Goal: Transaction & Acquisition: Purchase product/service

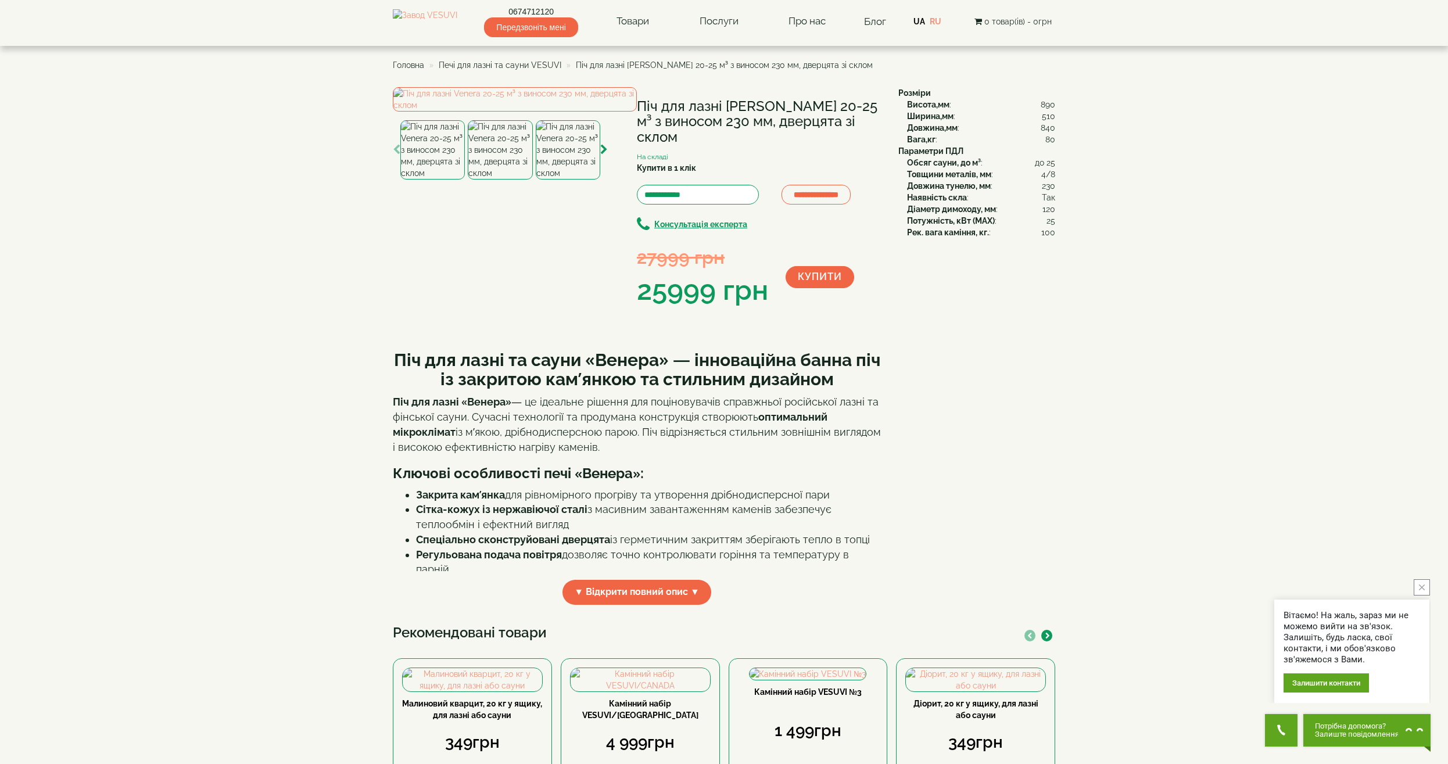
click at [502, 180] on img at bounding box center [500, 149] width 64 height 59
click at [569, 180] on img at bounding box center [568, 149] width 64 height 59
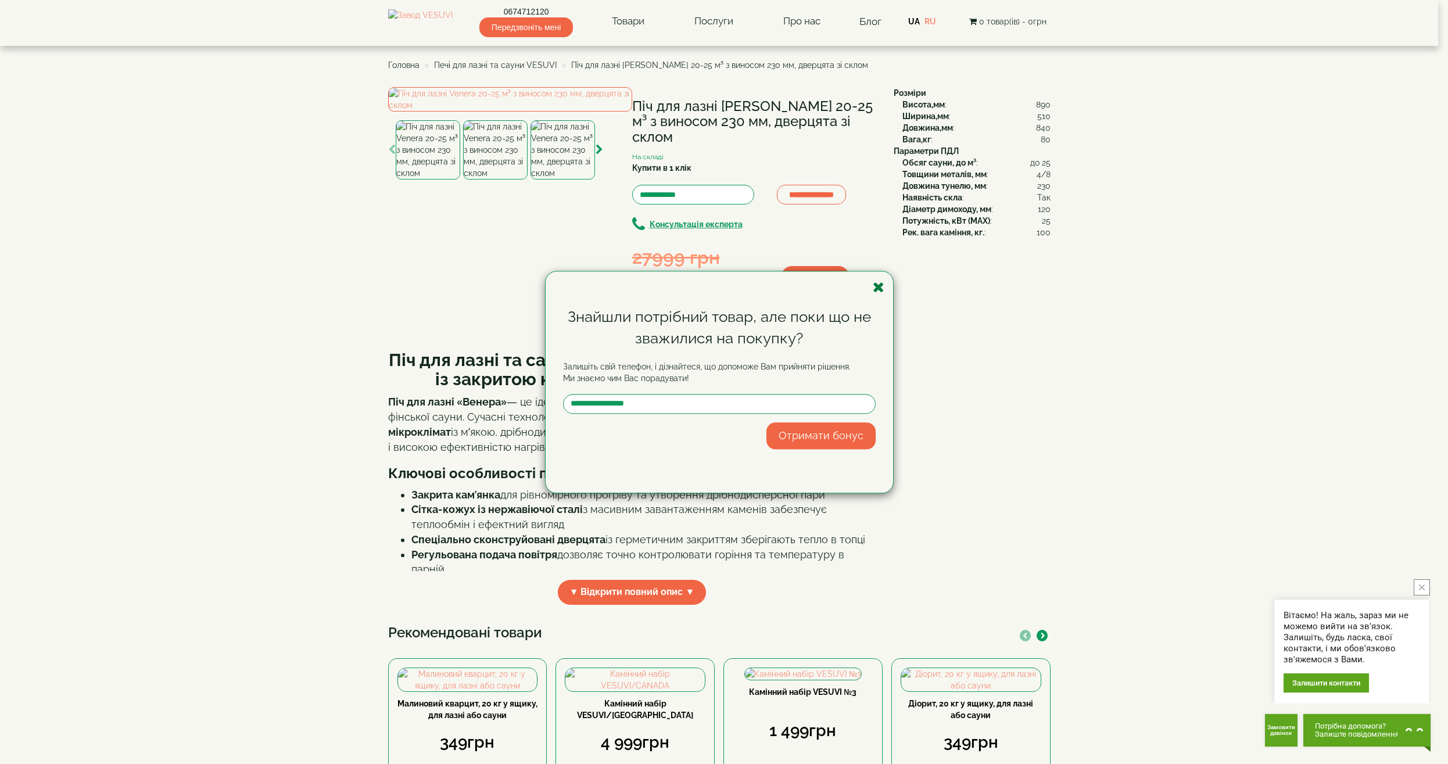
click at [881, 289] on icon "button" at bounding box center [879, 287] width 12 height 15
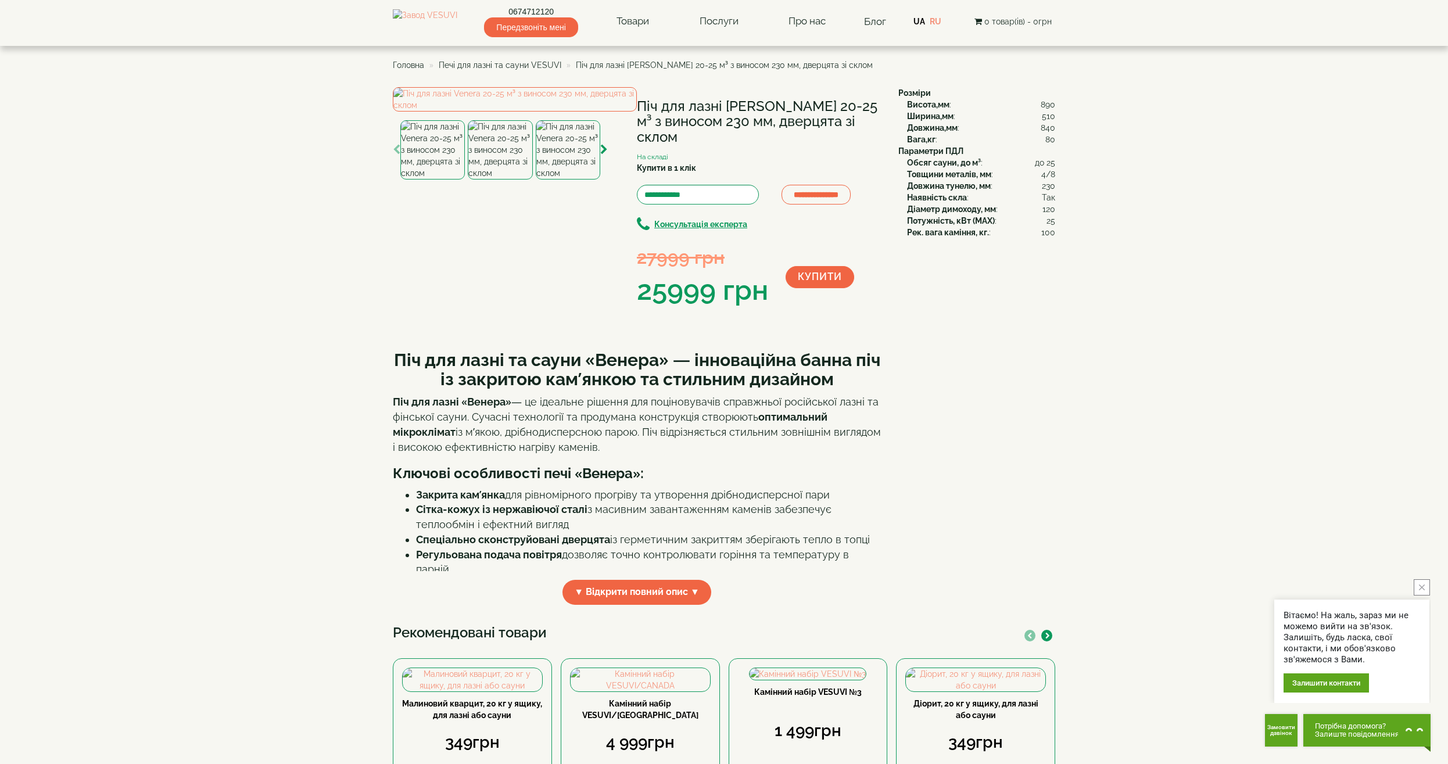
click at [404, 67] on span "Головна" at bounding box center [408, 64] width 31 height 9
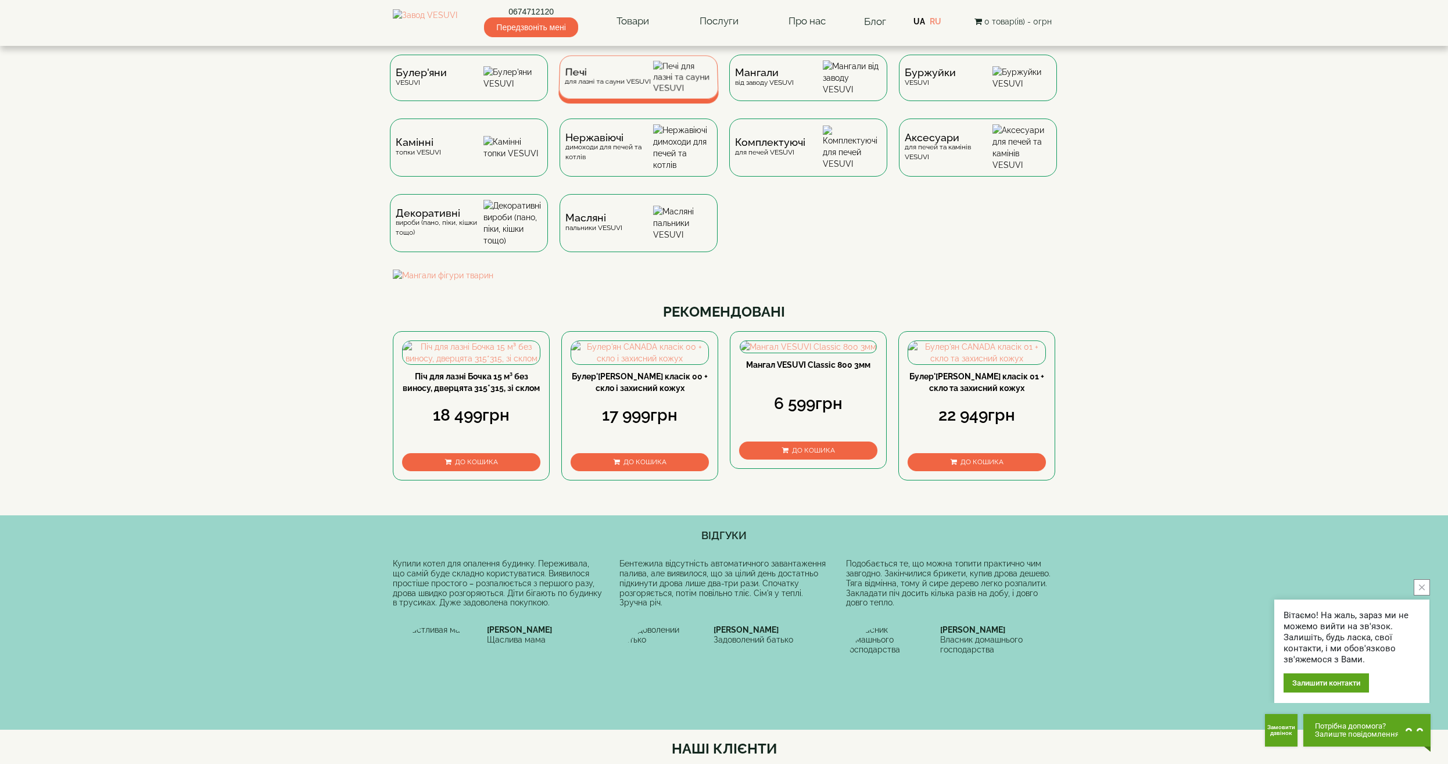
click at [626, 68] on div "Печі для лазні та сауни VESUVI" at bounding box center [638, 77] width 160 height 44
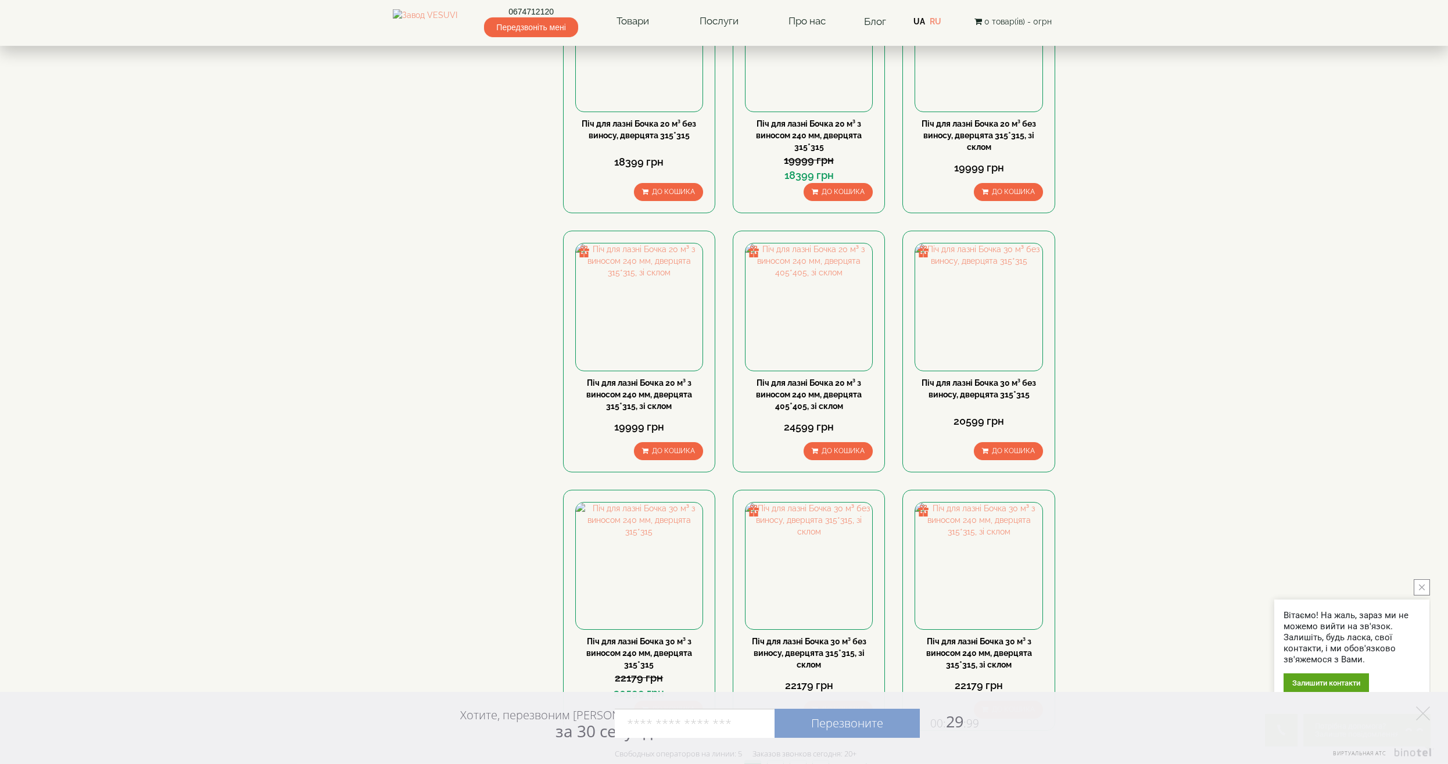
scroll to position [948, 0]
